Goal: Task Accomplishment & Management: Use online tool/utility

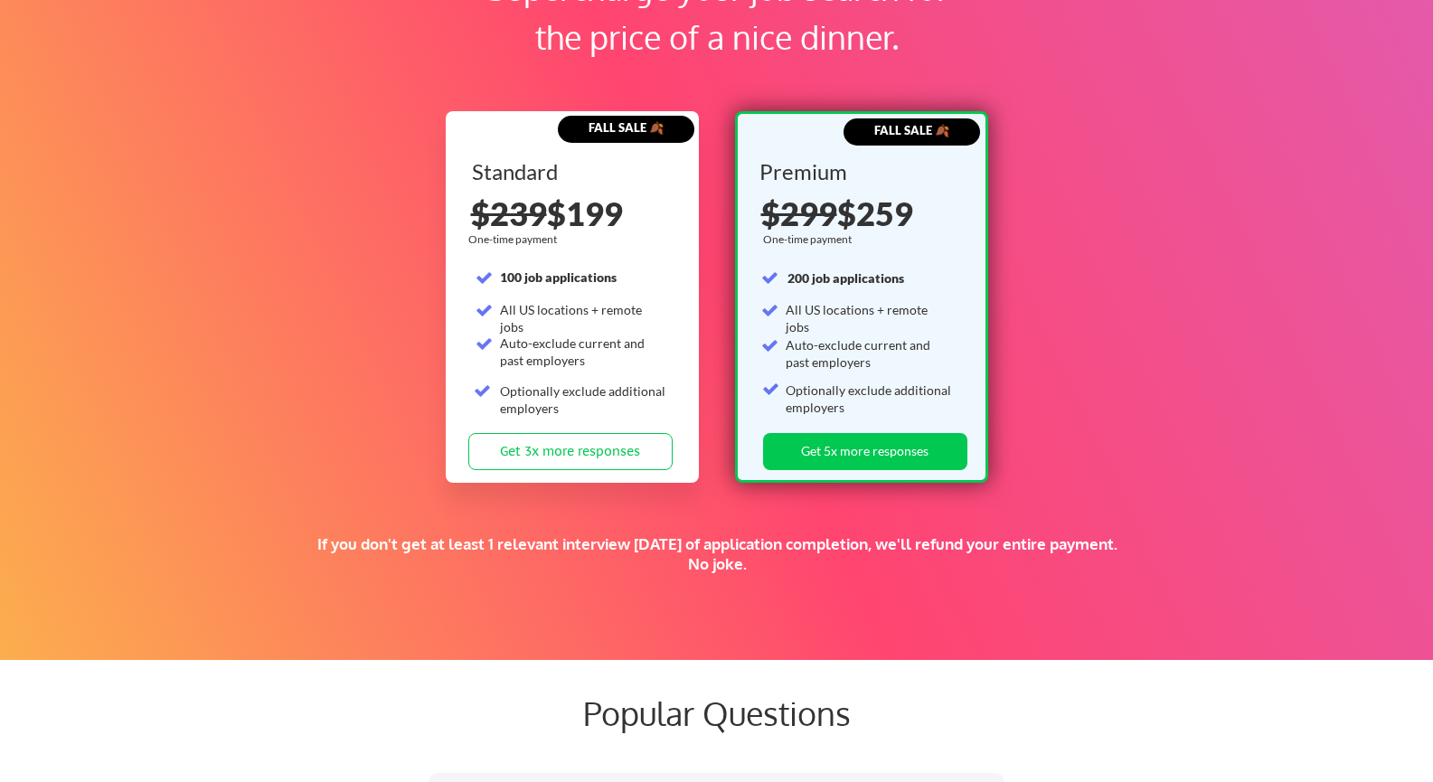
scroll to position [2794, 0]
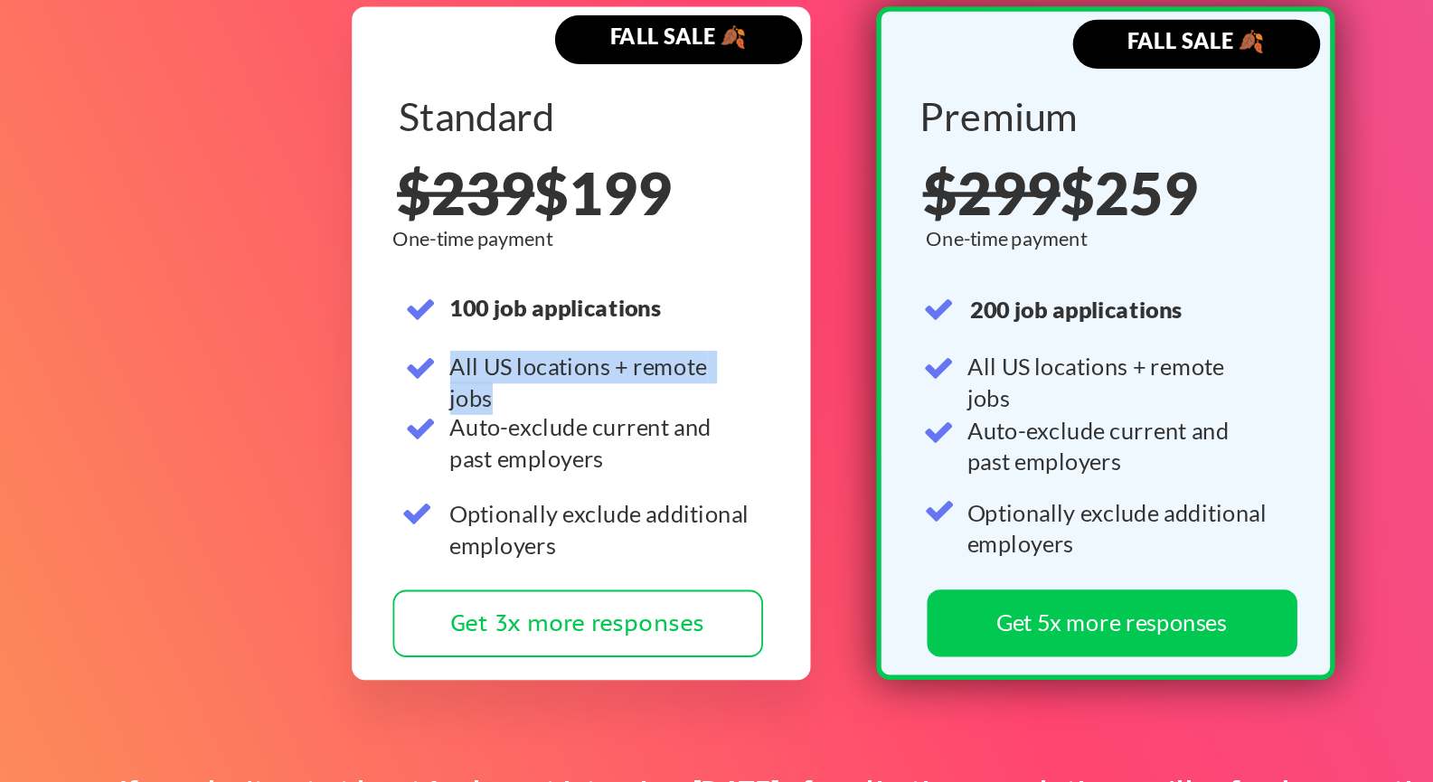
drag, startPoint x: 500, startPoint y: 307, endPoint x: 674, endPoint y: 306, distance: 173.6
click at [674, 306] on div "Standard 100 job applications All US locations + remote jobs Auto-exclude curre…" at bounding box center [574, 296] width 204 height 272
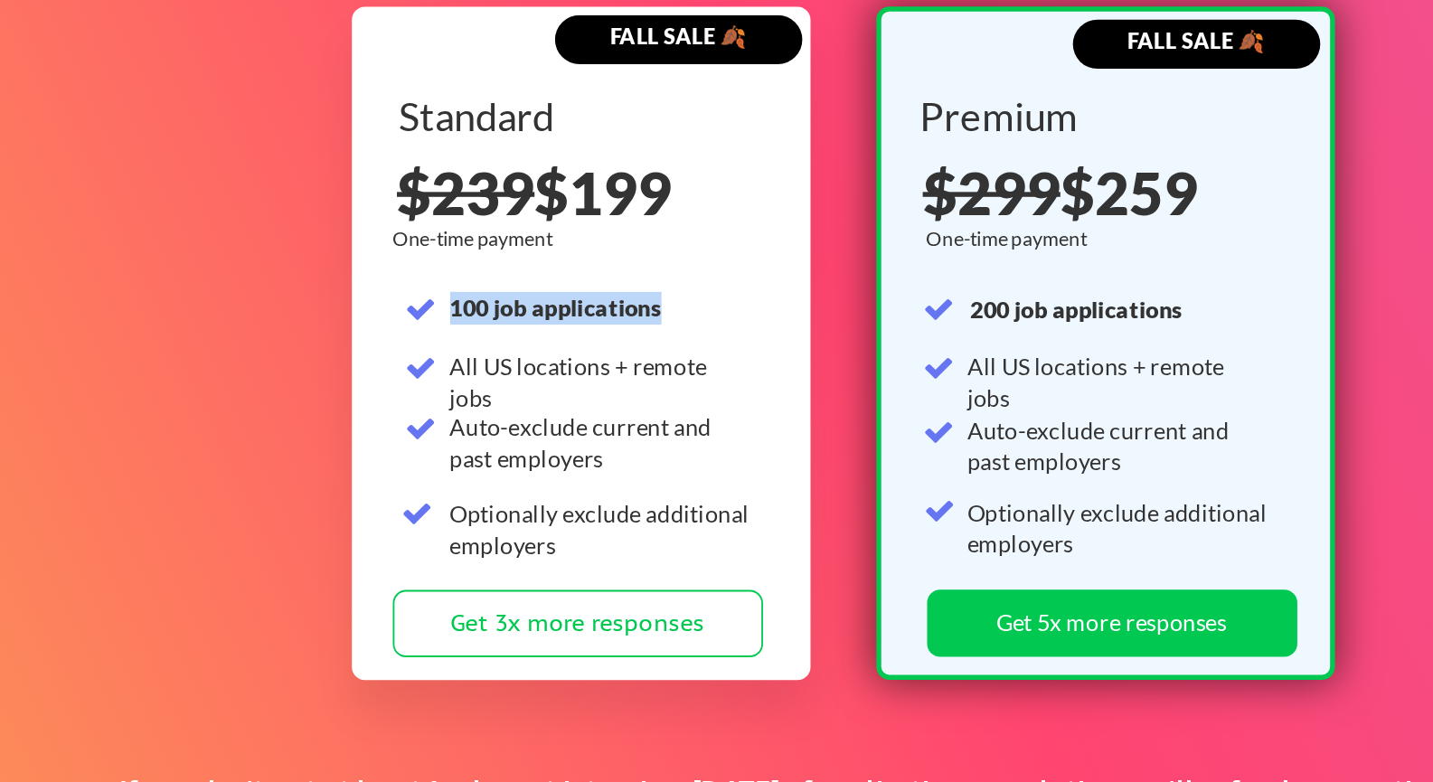
drag, startPoint x: 502, startPoint y: 276, endPoint x: 635, endPoint y: 261, distance: 133.7
click at [635, 261] on div "Standard 100 job applications All US locations + remote jobs Auto-exclude curre…" at bounding box center [574, 296] width 204 height 272
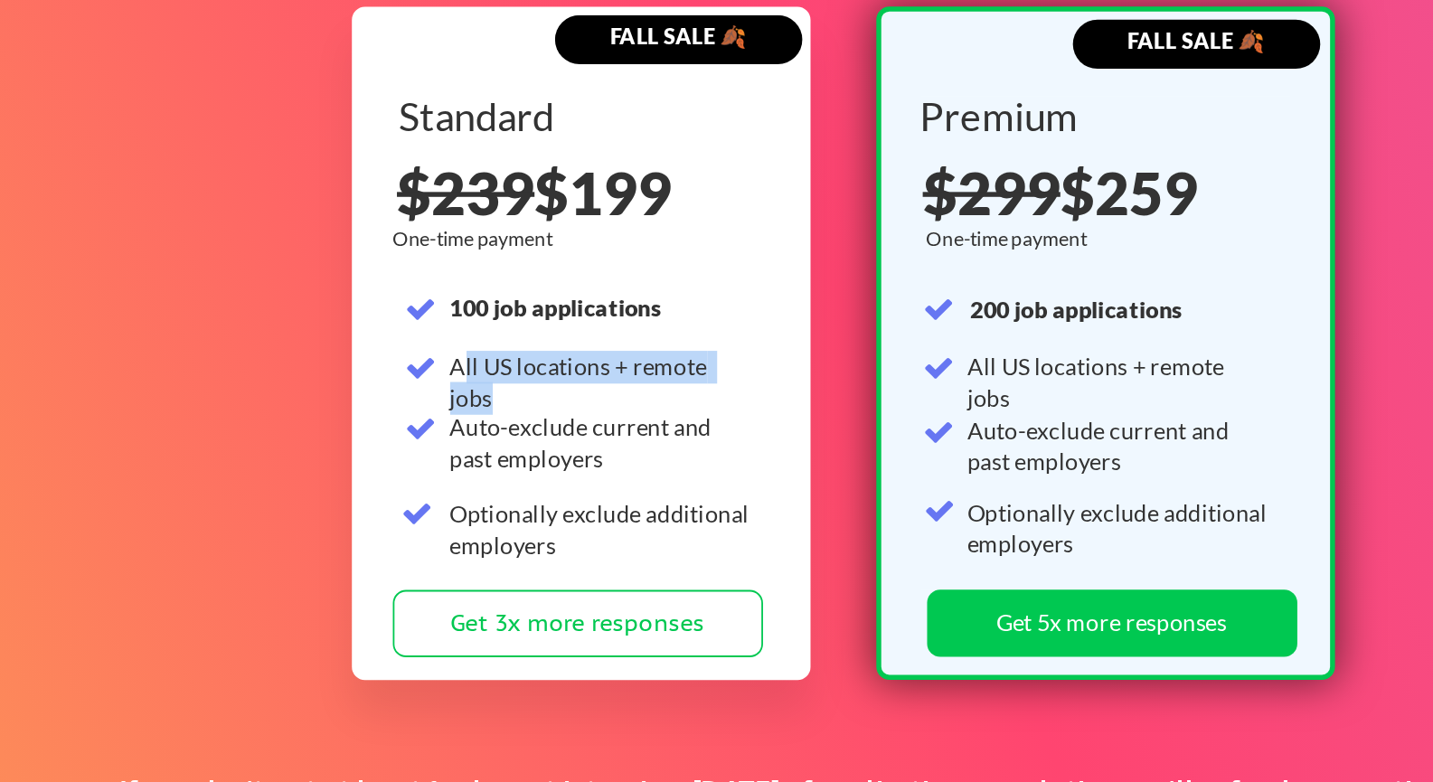
drag, startPoint x: 504, startPoint y: 307, endPoint x: 673, endPoint y: 306, distance: 169.1
click at [673, 306] on div "Standard 100 job applications All US locations + remote jobs Auto-exclude curre…" at bounding box center [574, 296] width 204 height 272
click at [609, 319] on div "All US locations + remote jobs" at bounding box center [583, 310] width 167 height 20
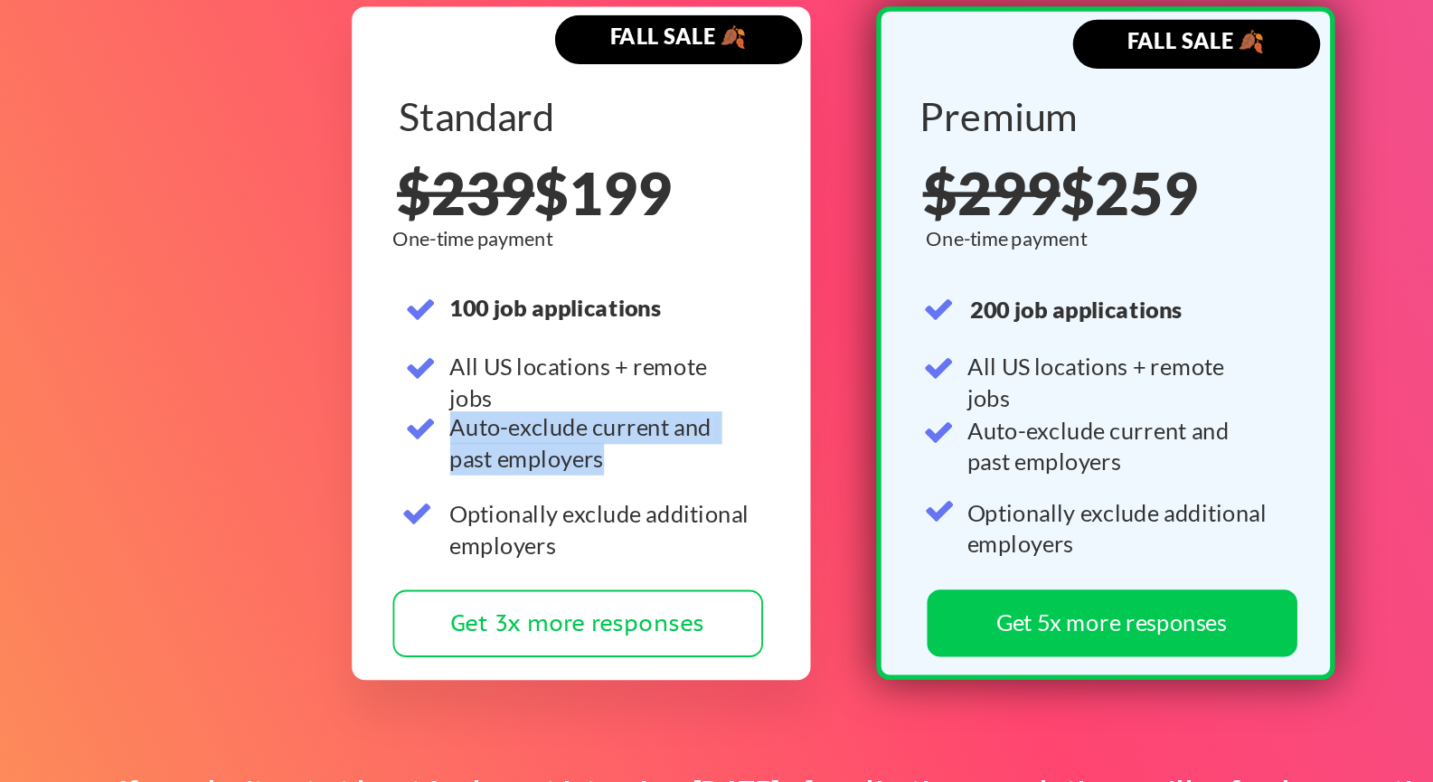
drag, startPoint x: 500, startPoint y: 346, endPoint x: 624, endPoint y: 353, distance: 124.1
click at [624, 353] on div "Auto-exclude current and past employers" at bounding box center [583, 351] width 167 height 35
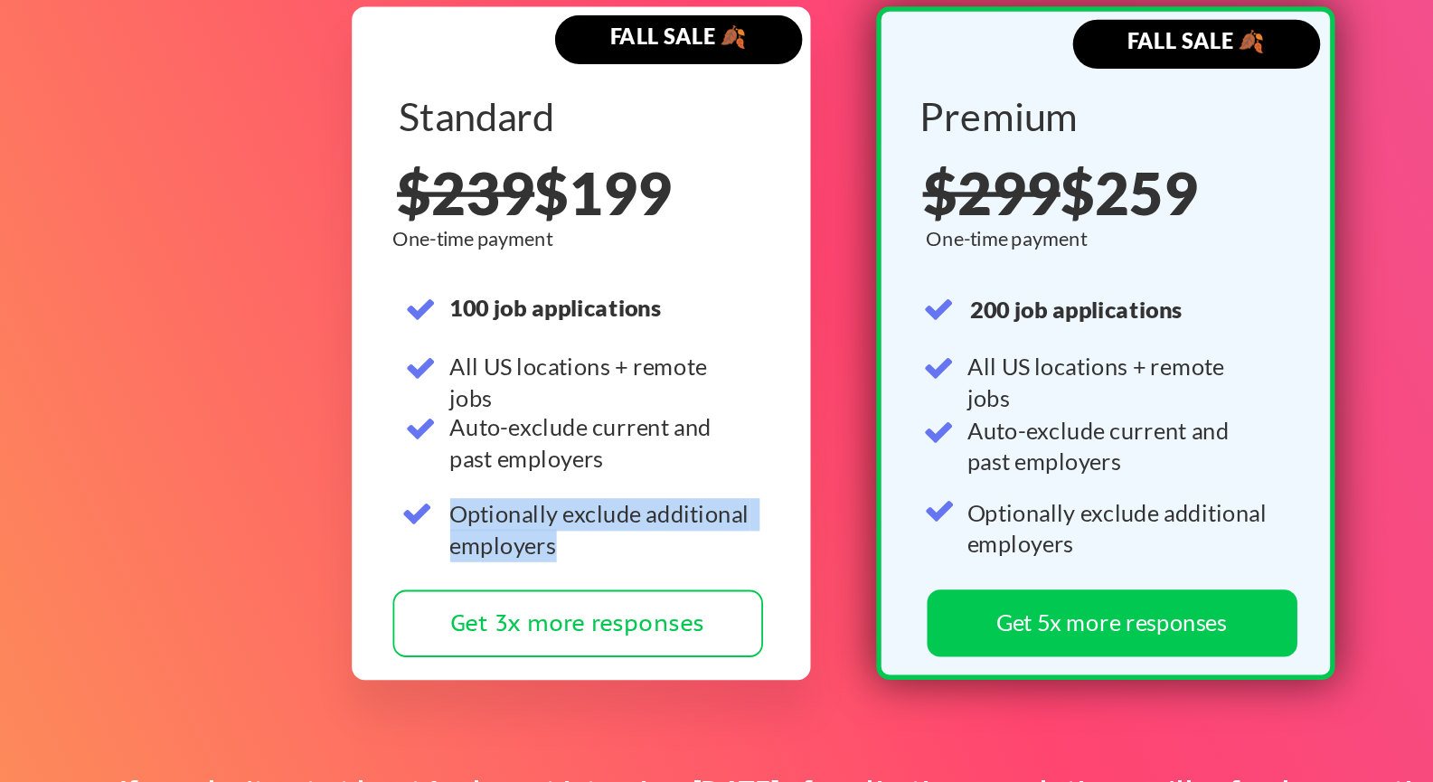
drag, startPoint x: 501, startPoint y: 391, endPoint x: 572, endPoint y: 401, distance: 71.2
click at [572, 401] on div "Optionally exclude additional employers" at bounding box center [583, 399] width 167 height 35
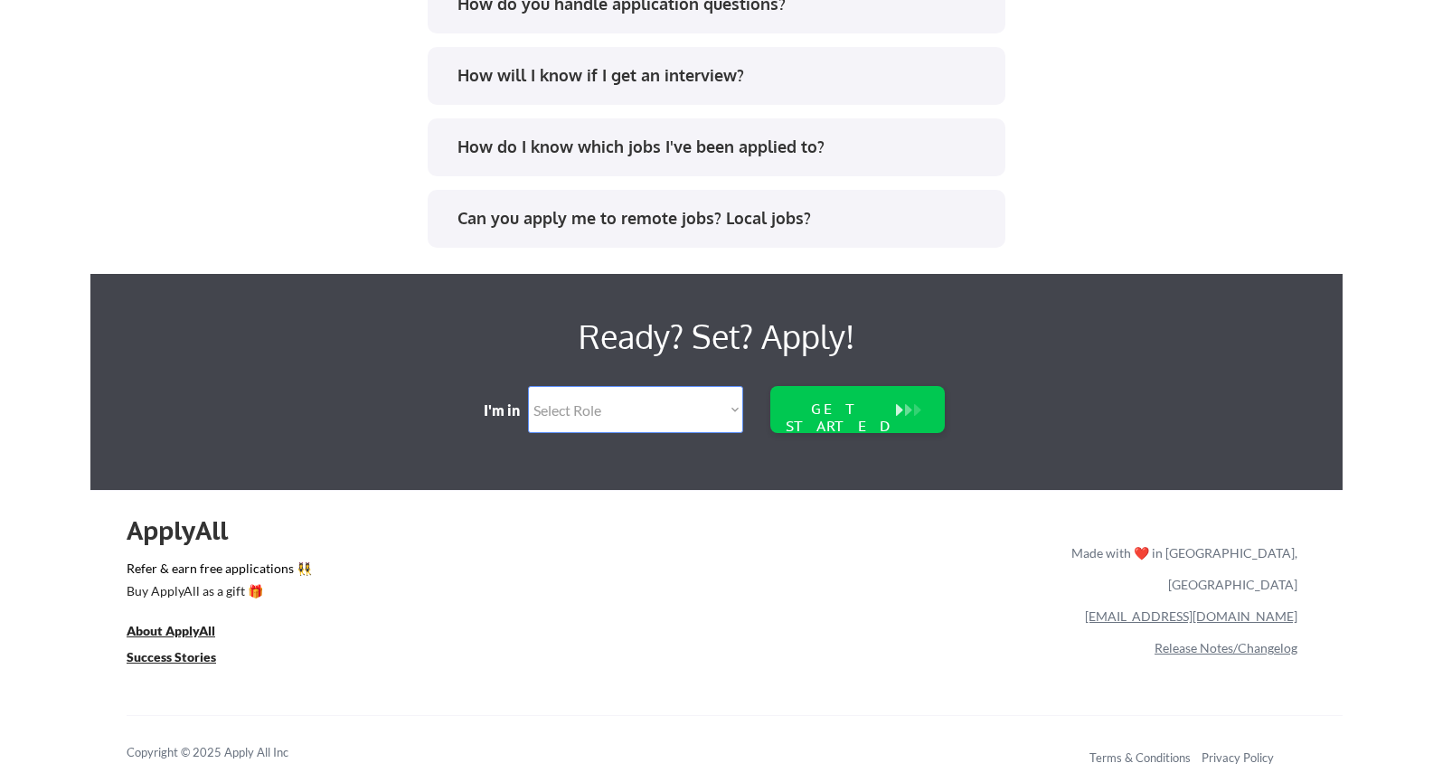
scroll to position [3740, 0]
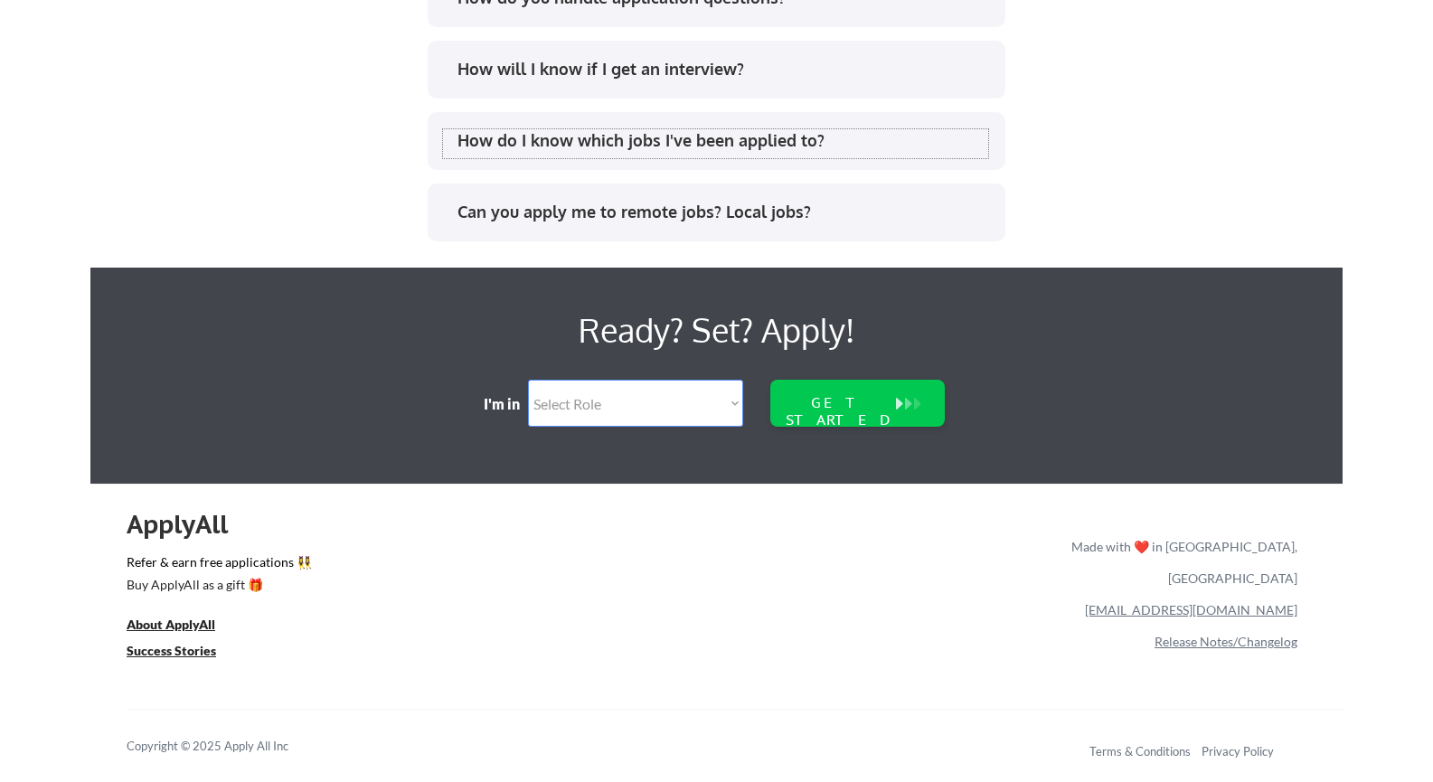
click at [692, 151] on div "How do I know which jobs I've been applied to?" at bounding box center [723, 140] width 531 height 23
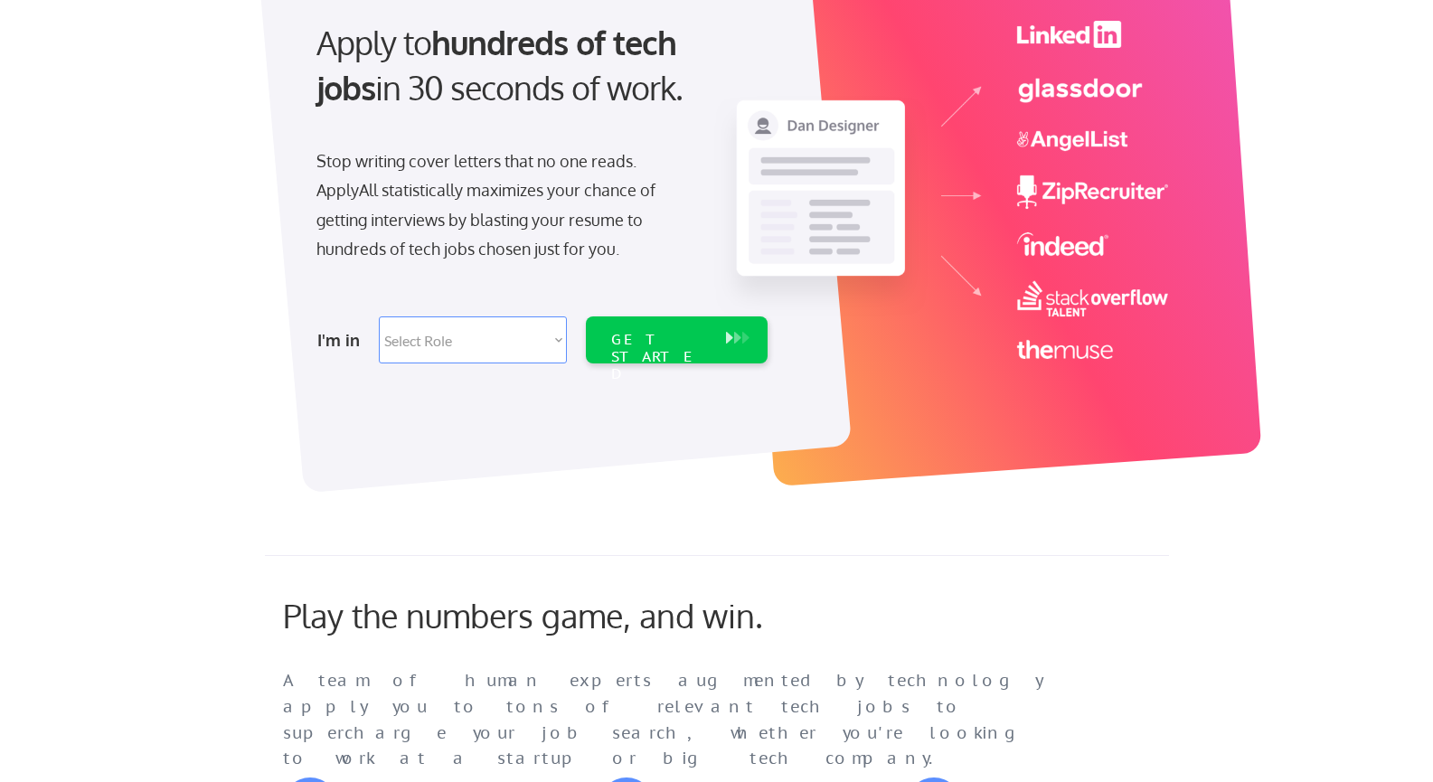
scroll to position [0, 0]
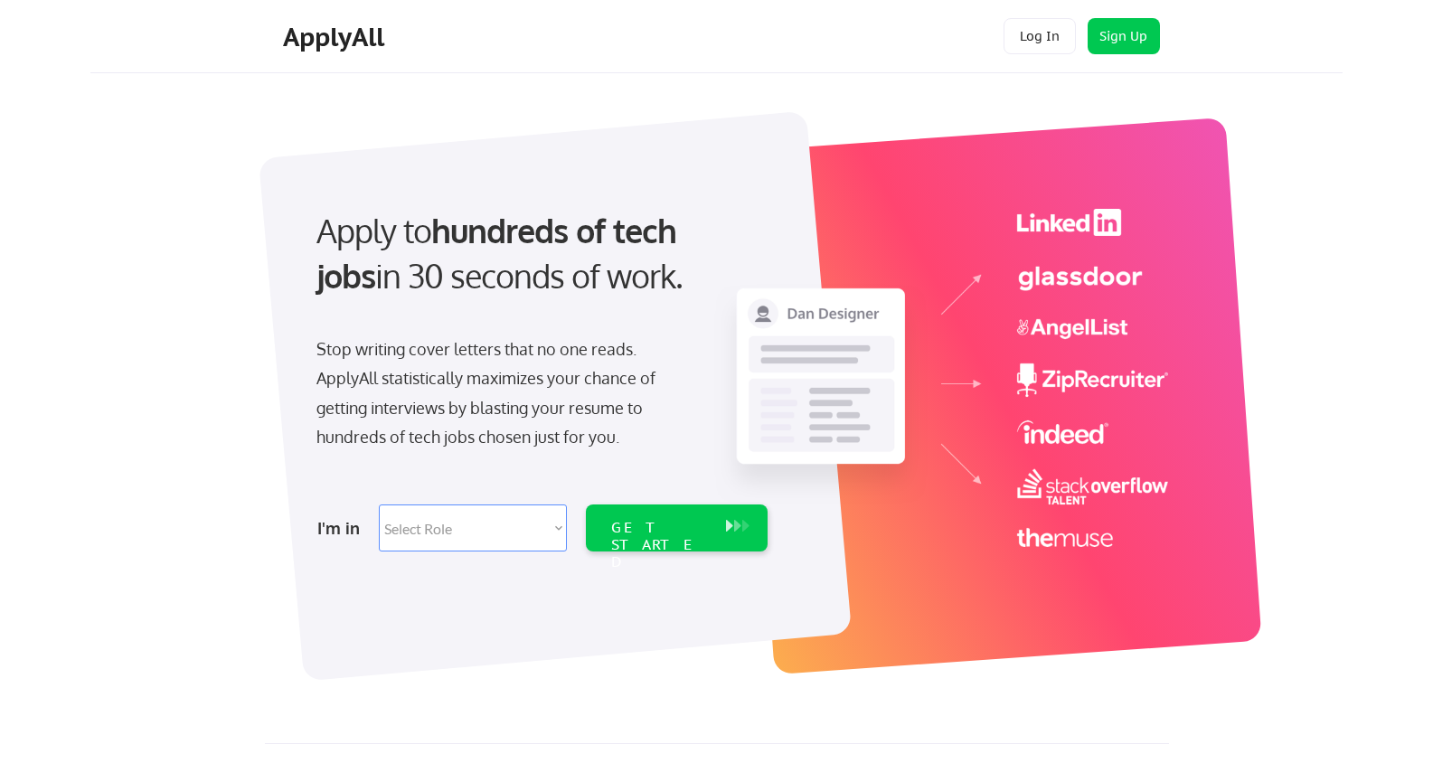
click at [311, 210] on div "Apply to hundreds of tech jobs in 30 seconds of work." at bounding box center [538, 269] width 480 height 122
click at [311, 217] on div "Apply to hundreds of tech jobs in 30 seconds of work." at bounding box center [538, 269] width 480 height 122
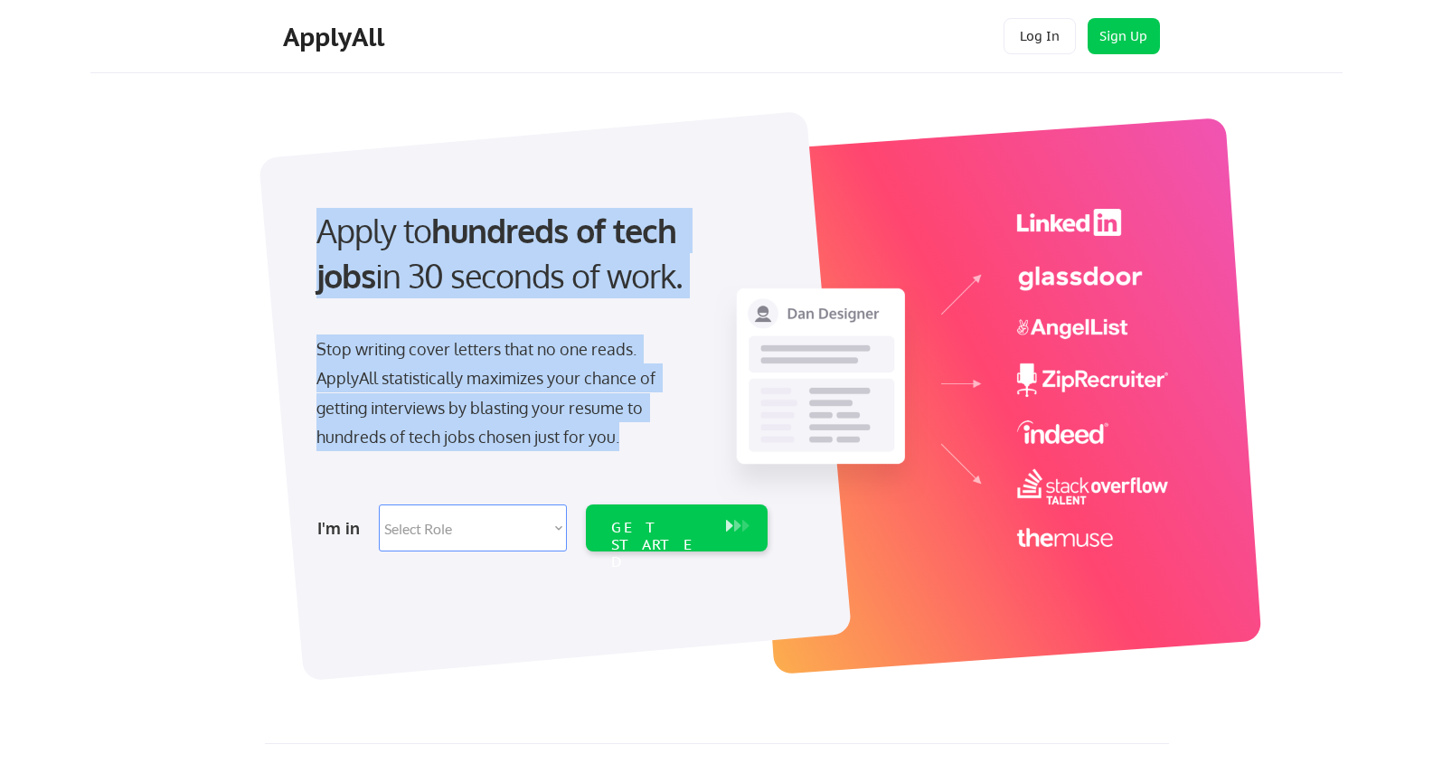
drag, startPoint x: 317, startPoint y: 235, endPoint x: 637, endPoint y: 447, distance: 383.0
click at [637, 447] on div "Apply to hundreds of tech jobs in 30 seconds of work. Stop writing cover letter…" at bounding box center [541, 375] width 506 height 370
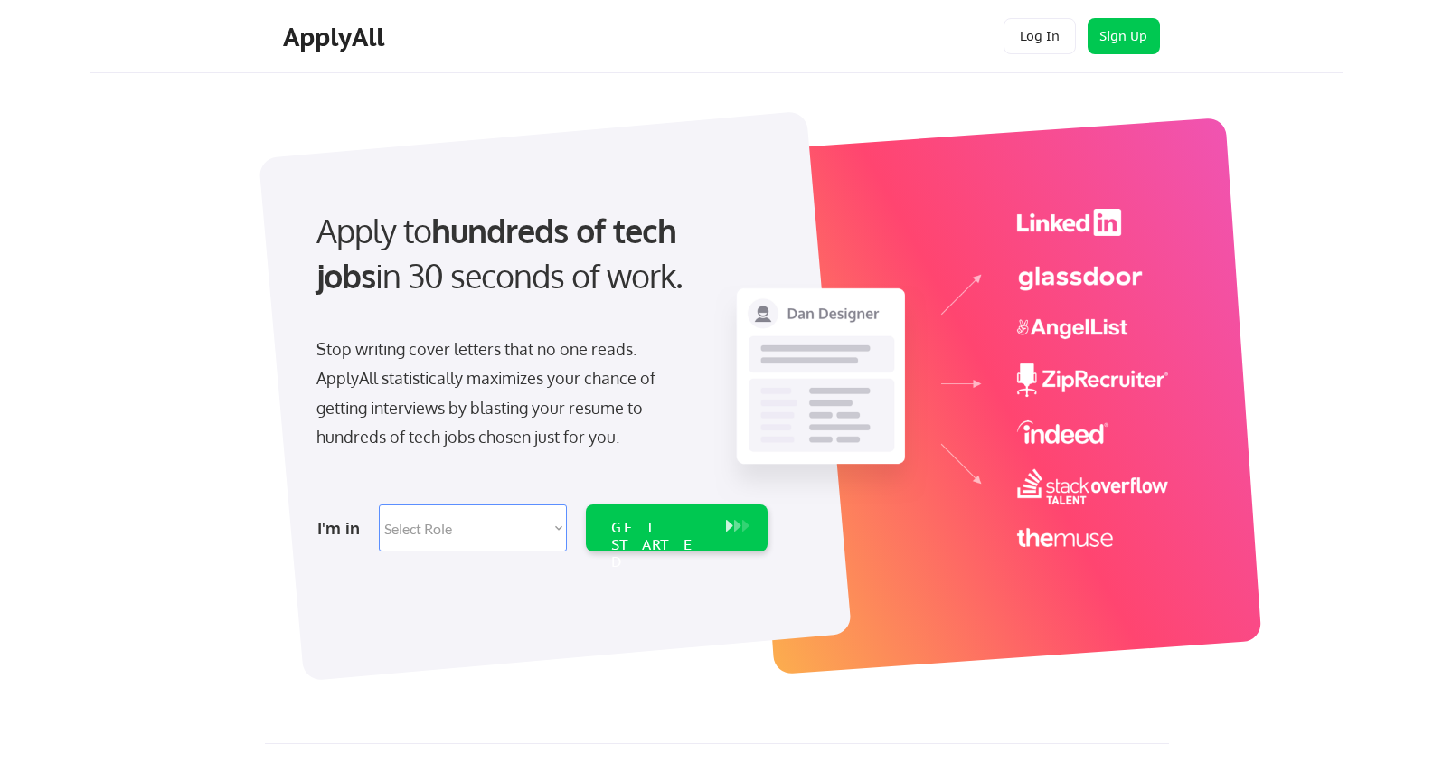
click at [576, 116] on div at bounding box center [732, 380] width 904 height 555
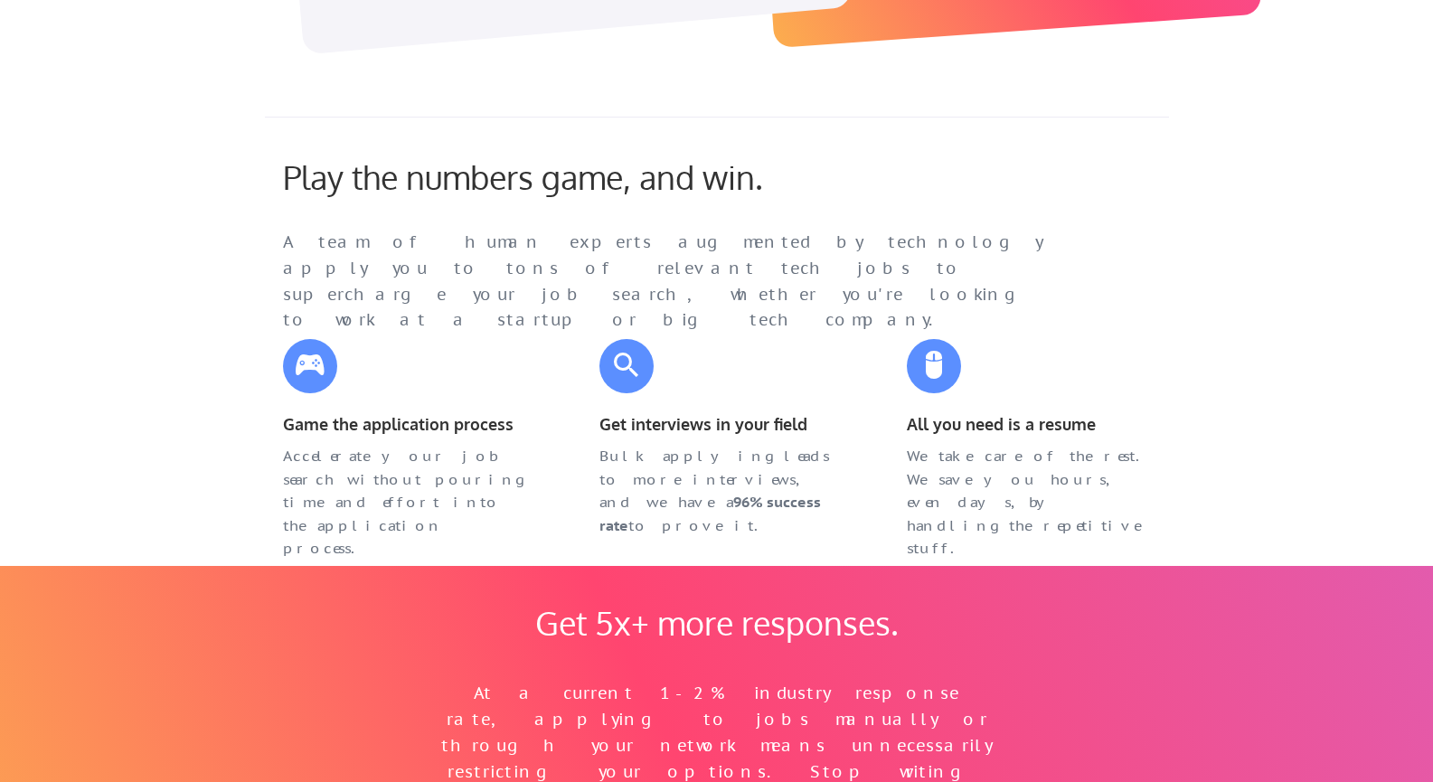
scroll to position [626, 0]
